Goal: Navigation & Orientation: Find specific page/section

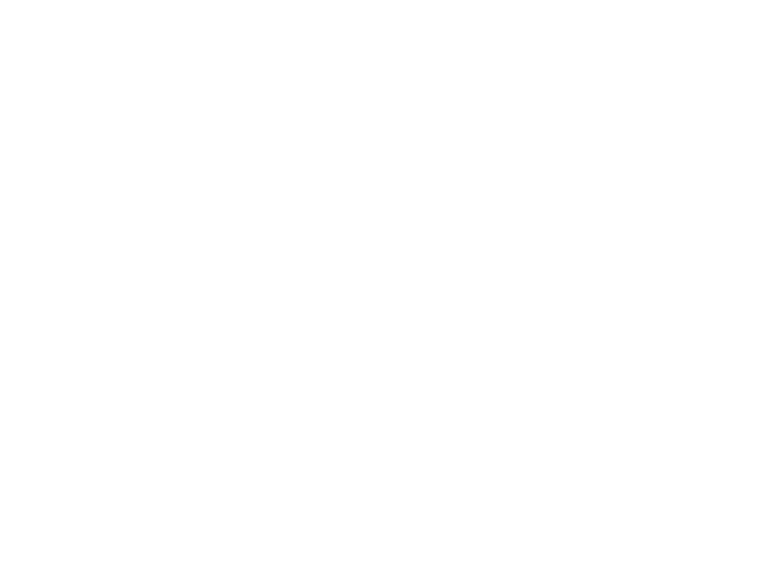
click at [246, 103] on div at bounding box center [380, 285] width 761 height 570
